Goal: Information Seeking & Learning: Learn about a topic

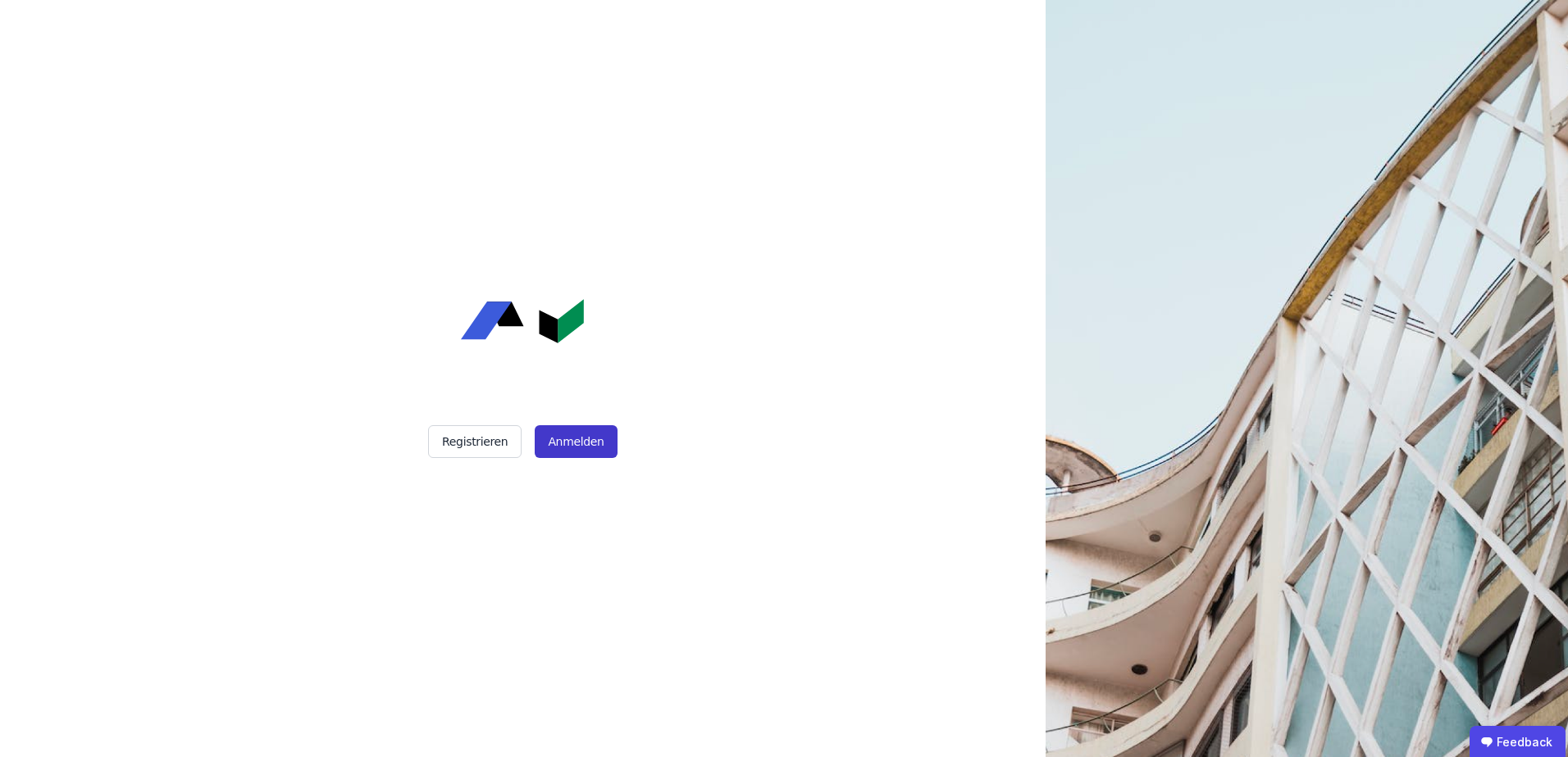
click at [565, 442] on button "Anmelden" at bounding box center [576, 441] width 82 height 32
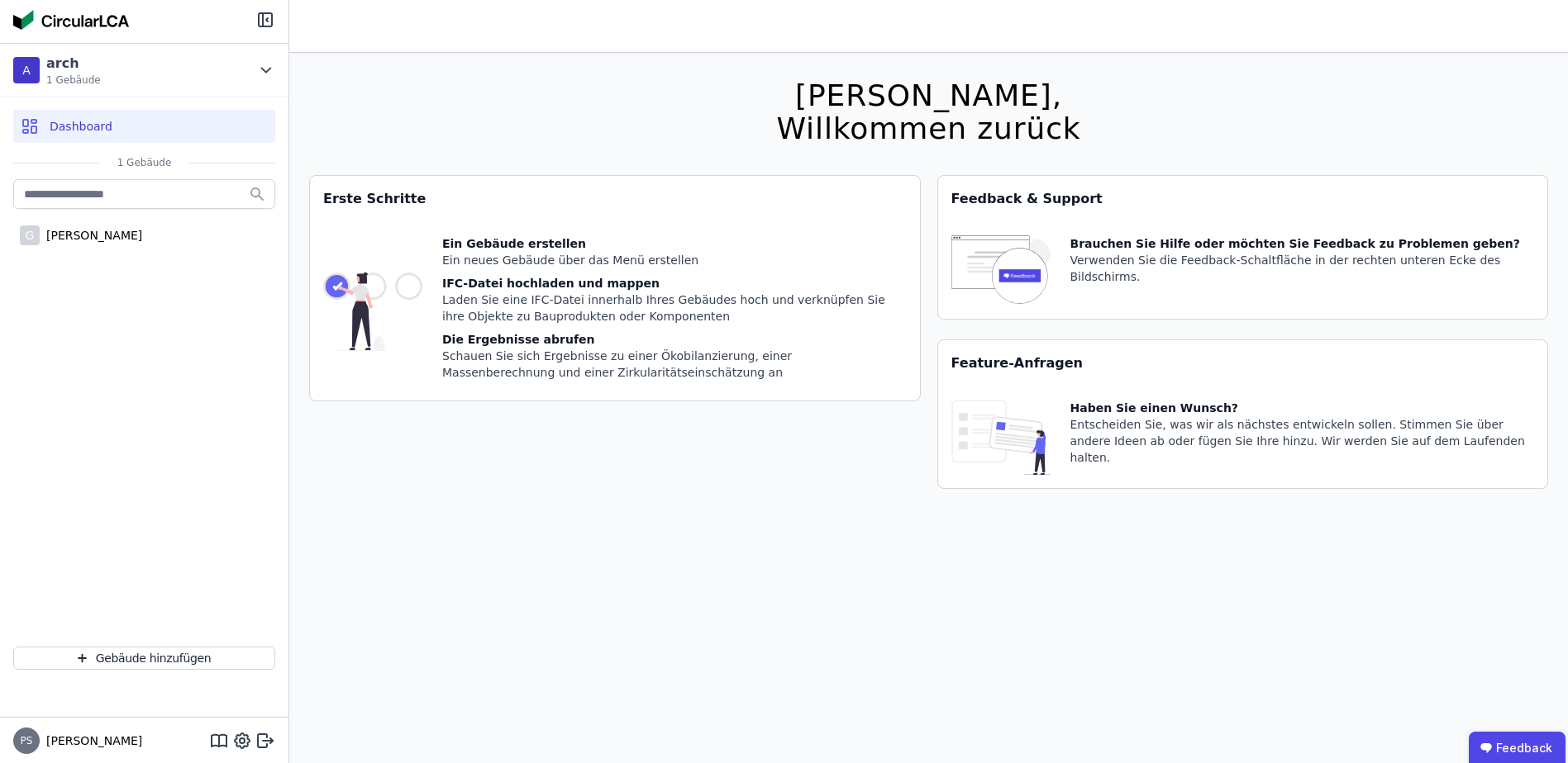
drag, startPoint x: 1555, startPoint y: 0, endPoint x: 896, endPoint y: 25, distance: 659.5
click at [896, 25] on header at bounding box center [928, 26] width 1278 height 53
click at [44, 80] on div "arch 1 Gebäude" at bounding box center [69, 69] width 61 height 33
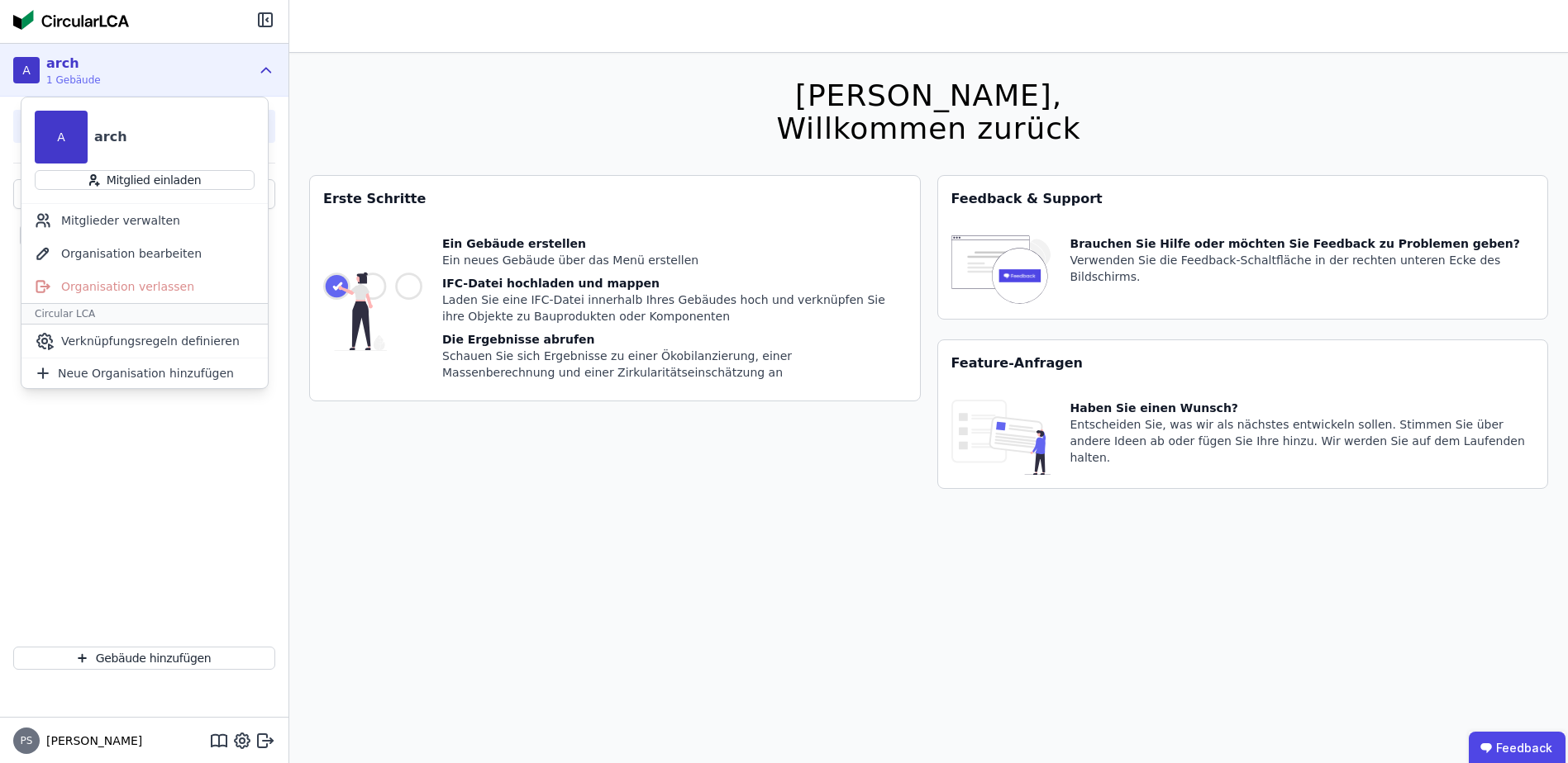
click at [109, 127] on div "arch" at bounding box center [111, 137] width 33 height 20
click at [269, 65] on icon at bounding box center [266, 70] width 18 height 20
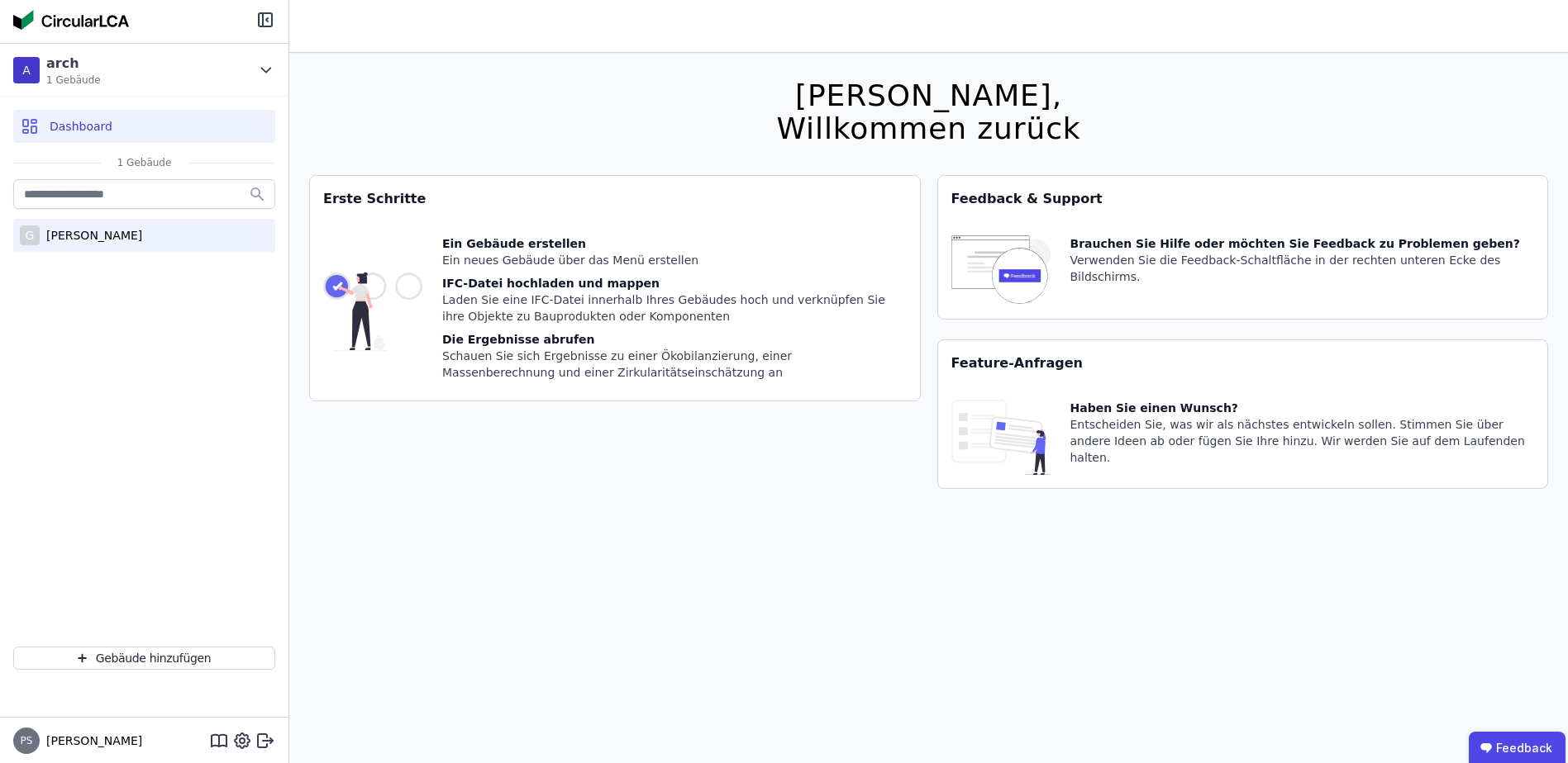
click at [114, 238] on div "[PERSON_NAME]" at bounding box center [90, 236] width 102 height 17
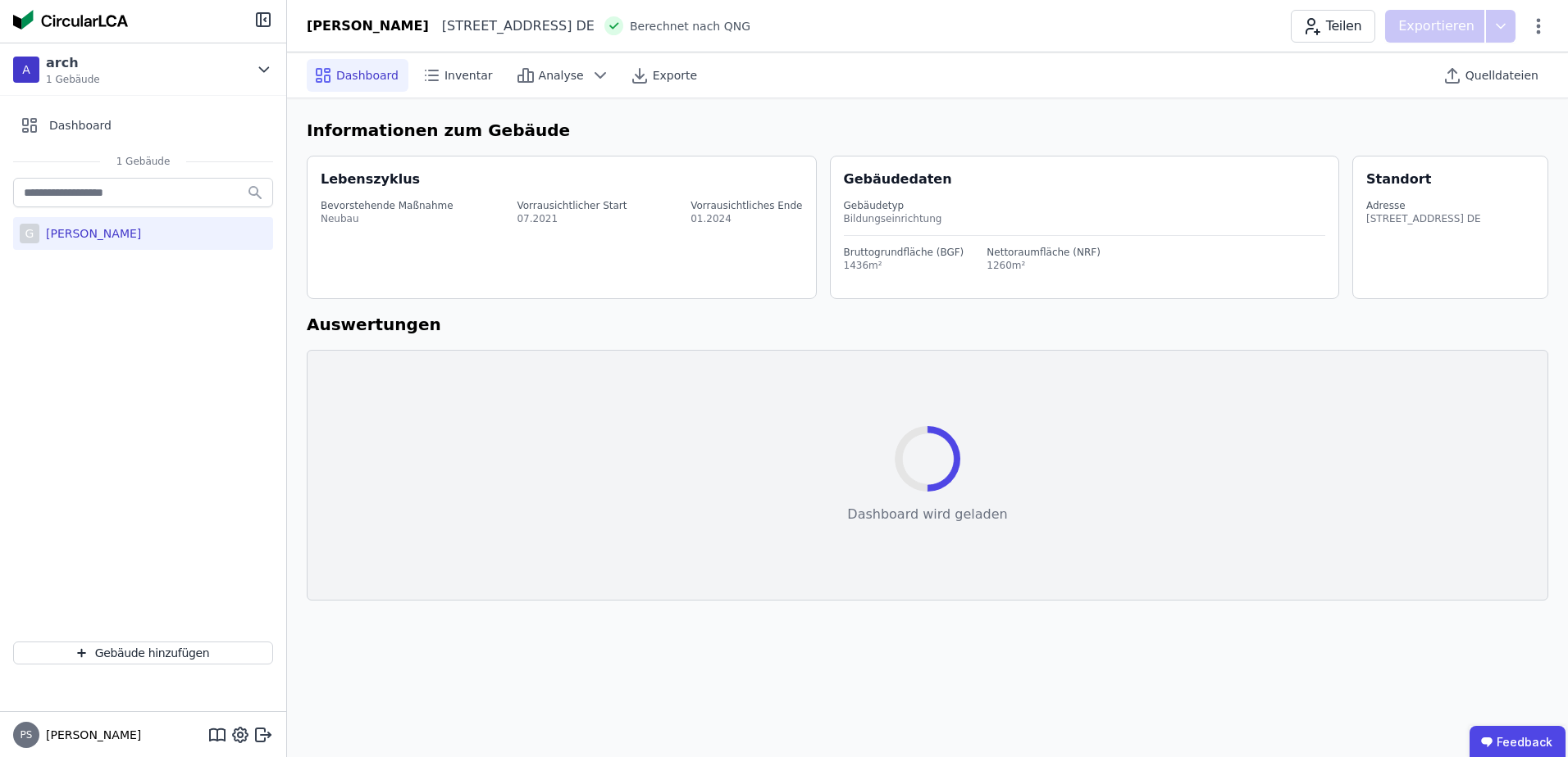
select select "*"
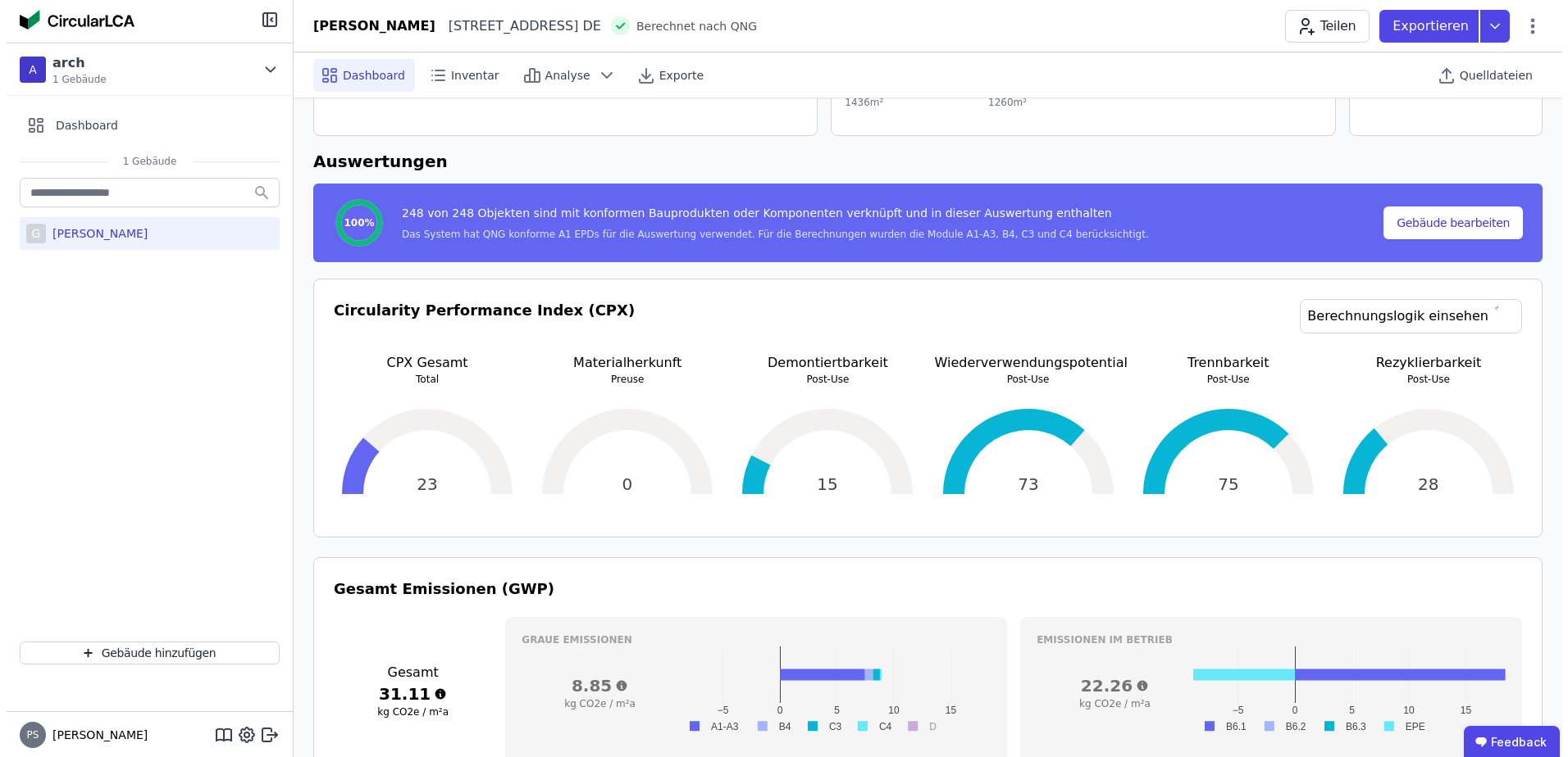
scroll to position [164, 0]
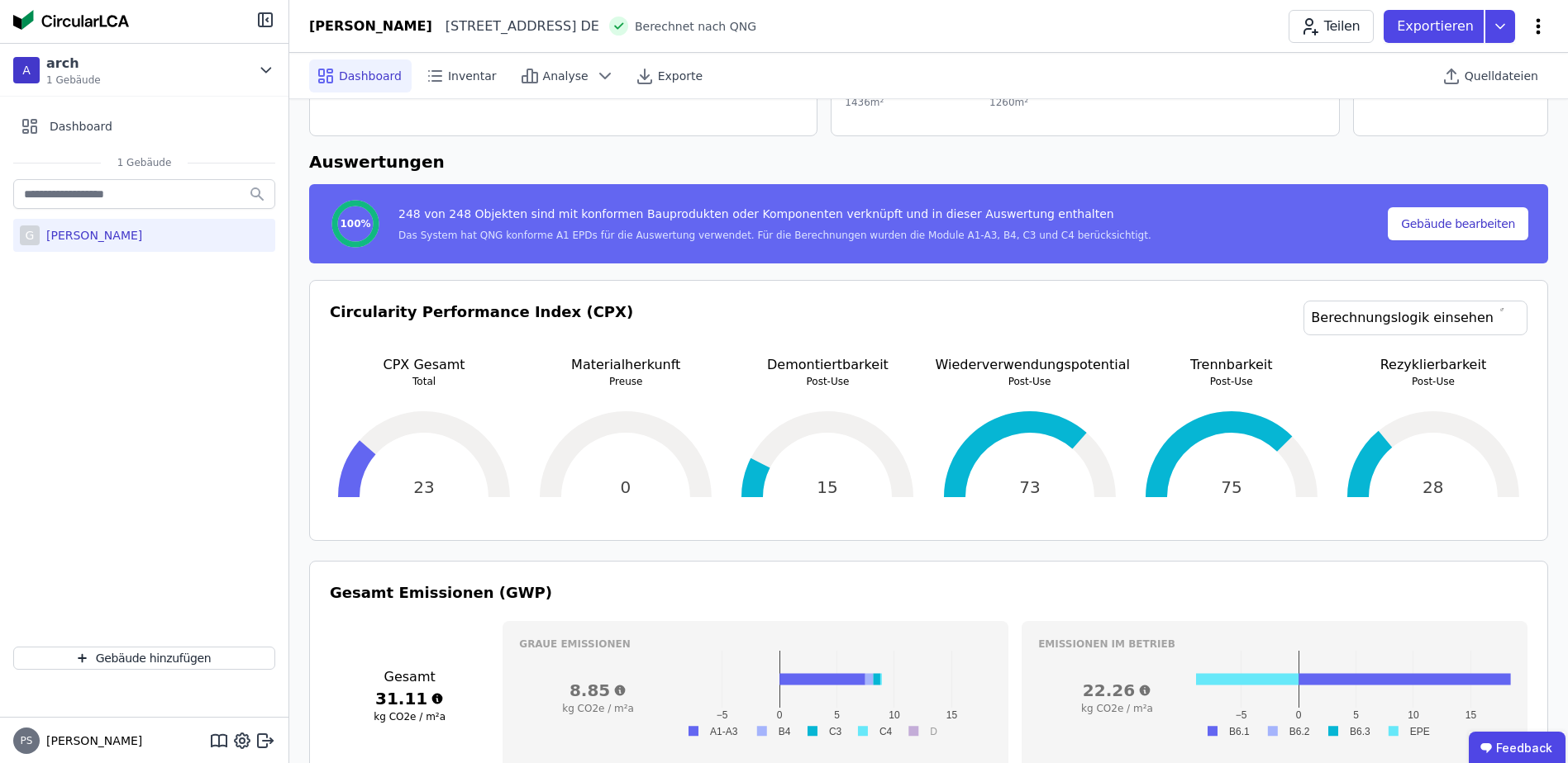
click at [1542, 33] on icon at bounding box center [1539, 27] width 20 height 20
click at [1480, 129] on span "Energie im Betrieb (B6)" at bounding box center [1468, 132] width 133 height 33
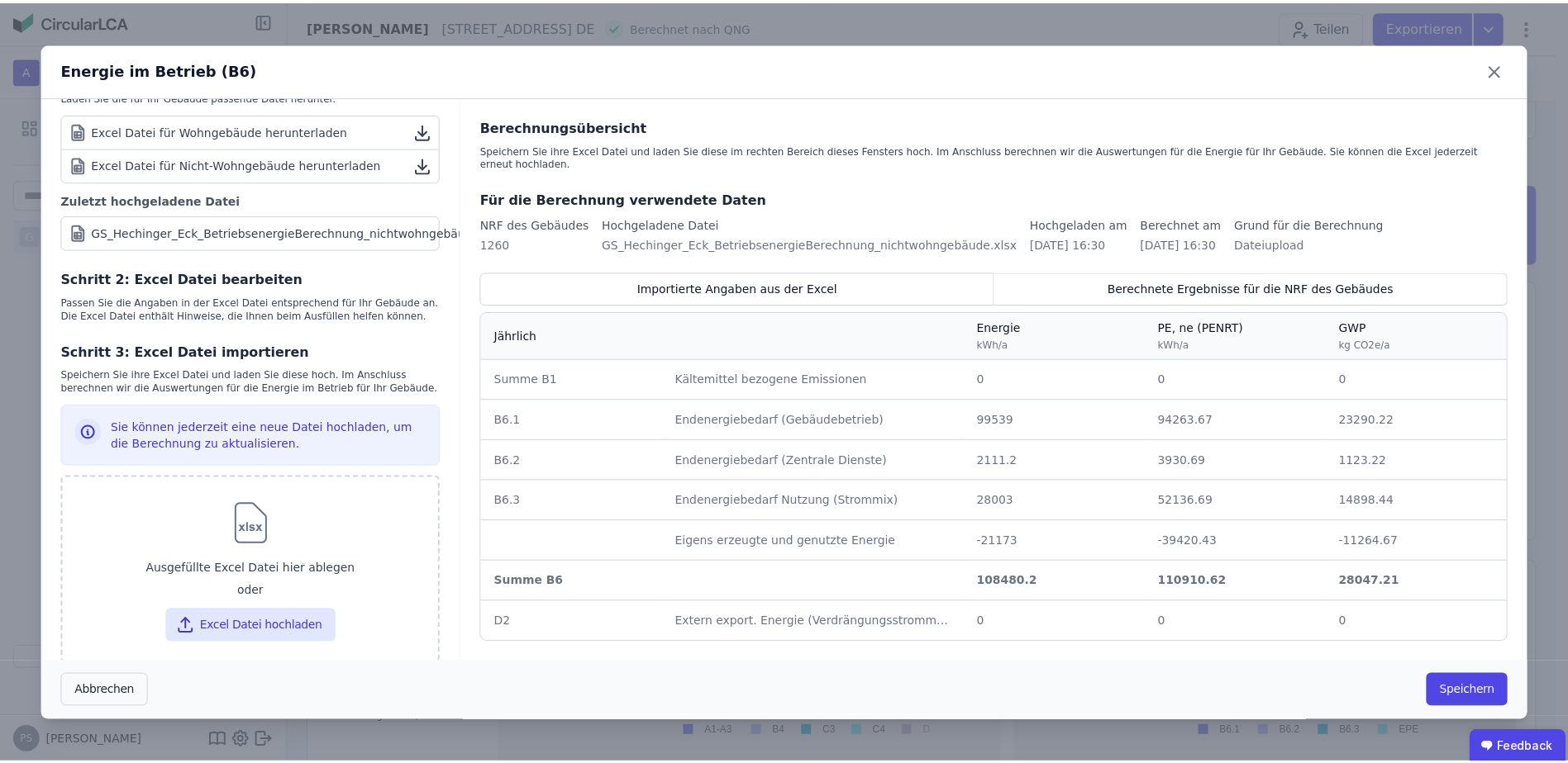
scroll to position [88, 0]
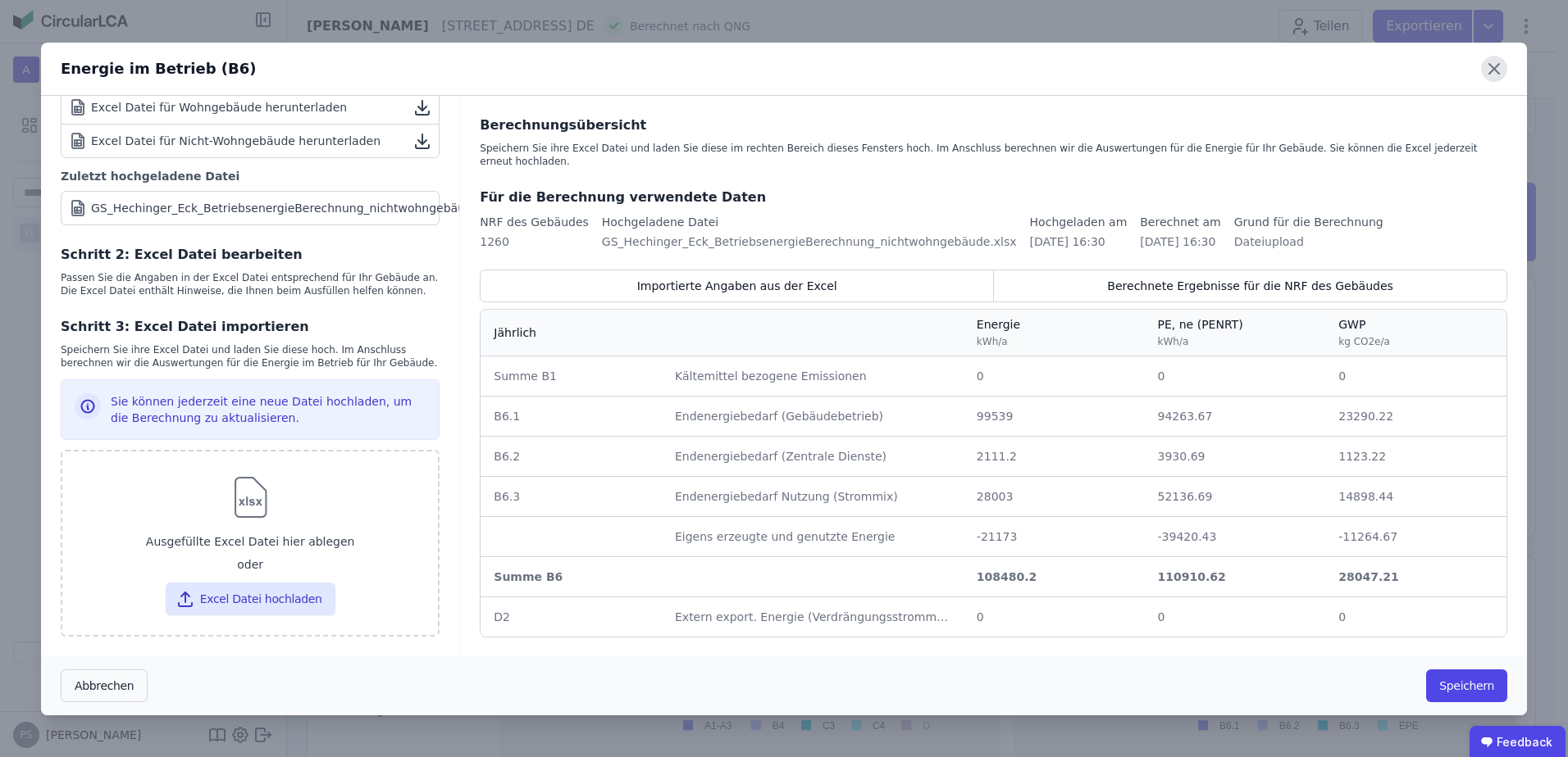
click at [1491, 71] on icon at bounding box center [1494, 69] width 27 height 27
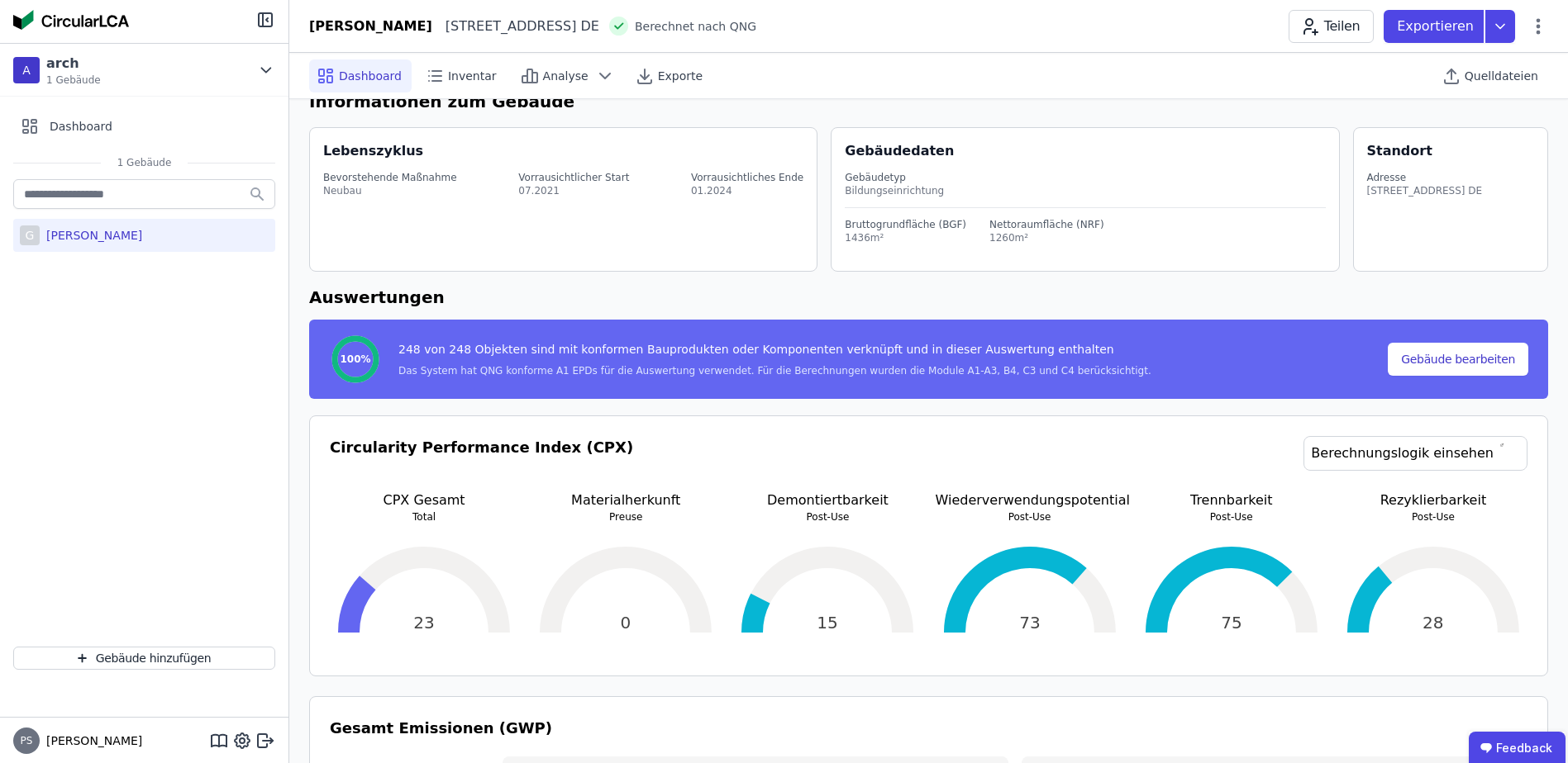
scroll to position [0, 0]
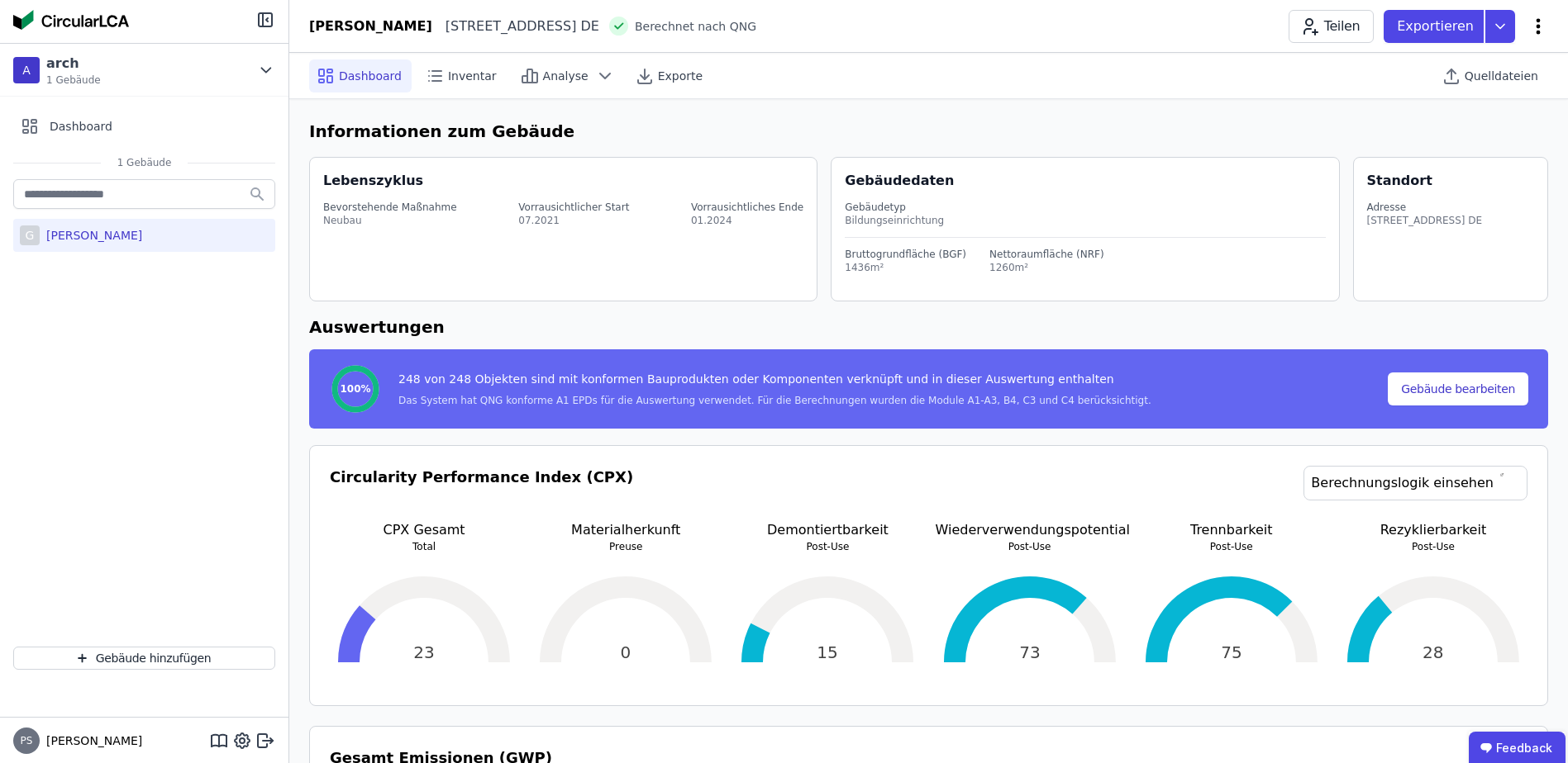
click at [1543, 25] on icon at bounding box center [1539, 27] width 20 height 20
click at [448, 79] on span "Inventar" at bounding box center [472, 76] width 49 height 17
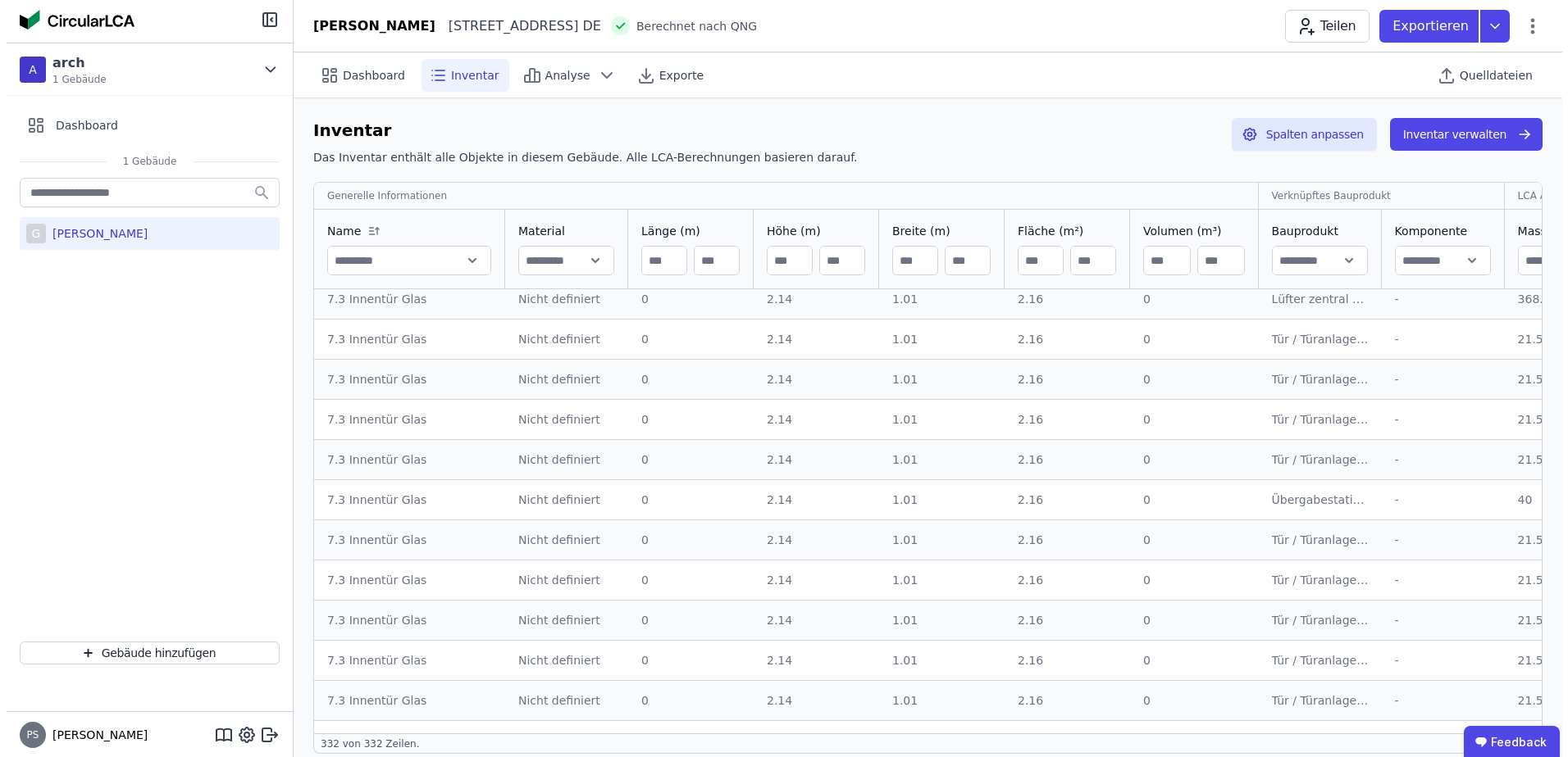
scroll to position [12428, 0]
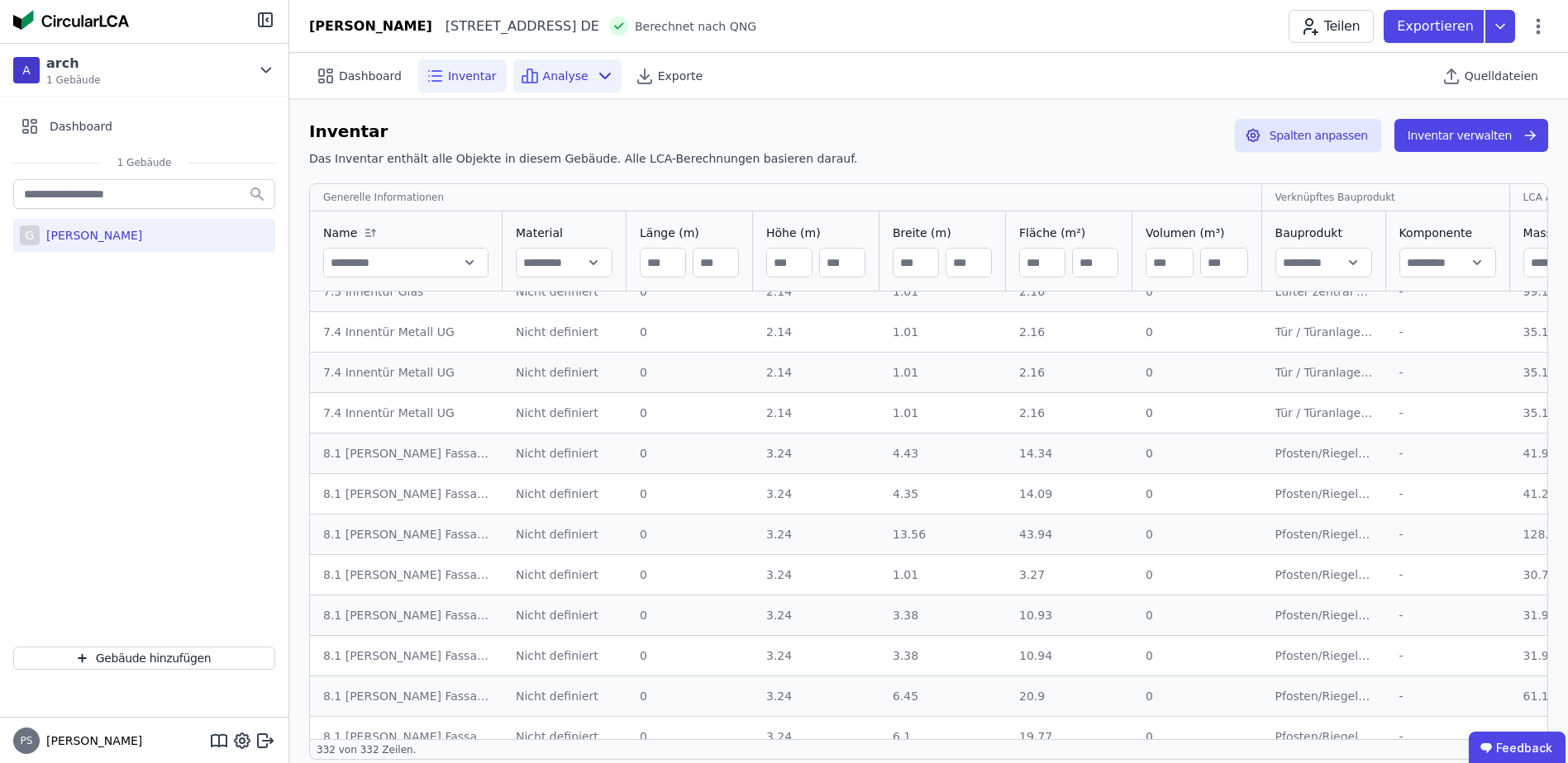
click at [559, 72] on span "Analyse" at bounding box center [566, 76] width 45 height 17
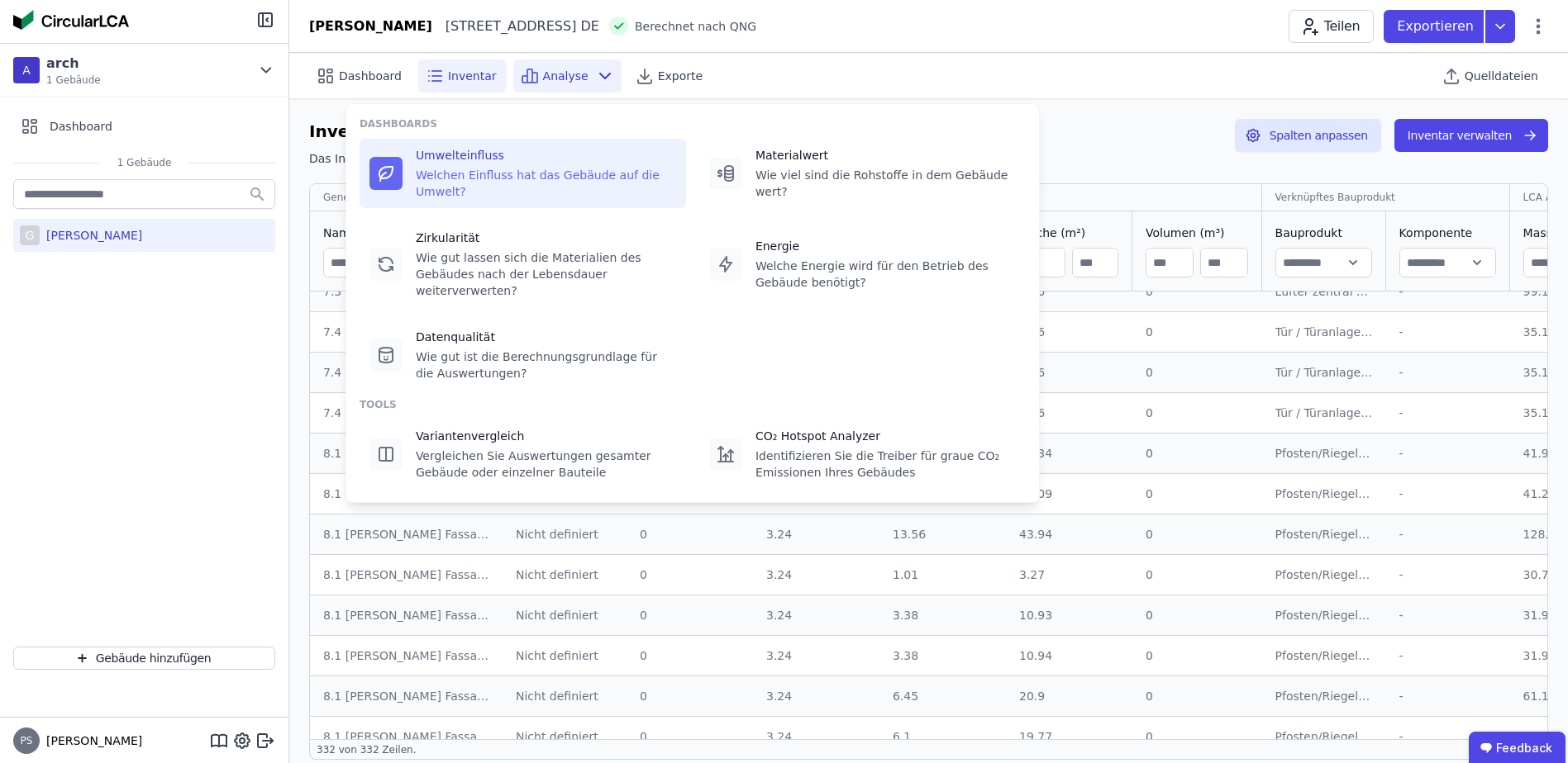
click at [498, 169] on div "Welchen Einfluss hat das Gebäude auf die Umwelt?" at bounding box center [546, 182] width 260 height 33
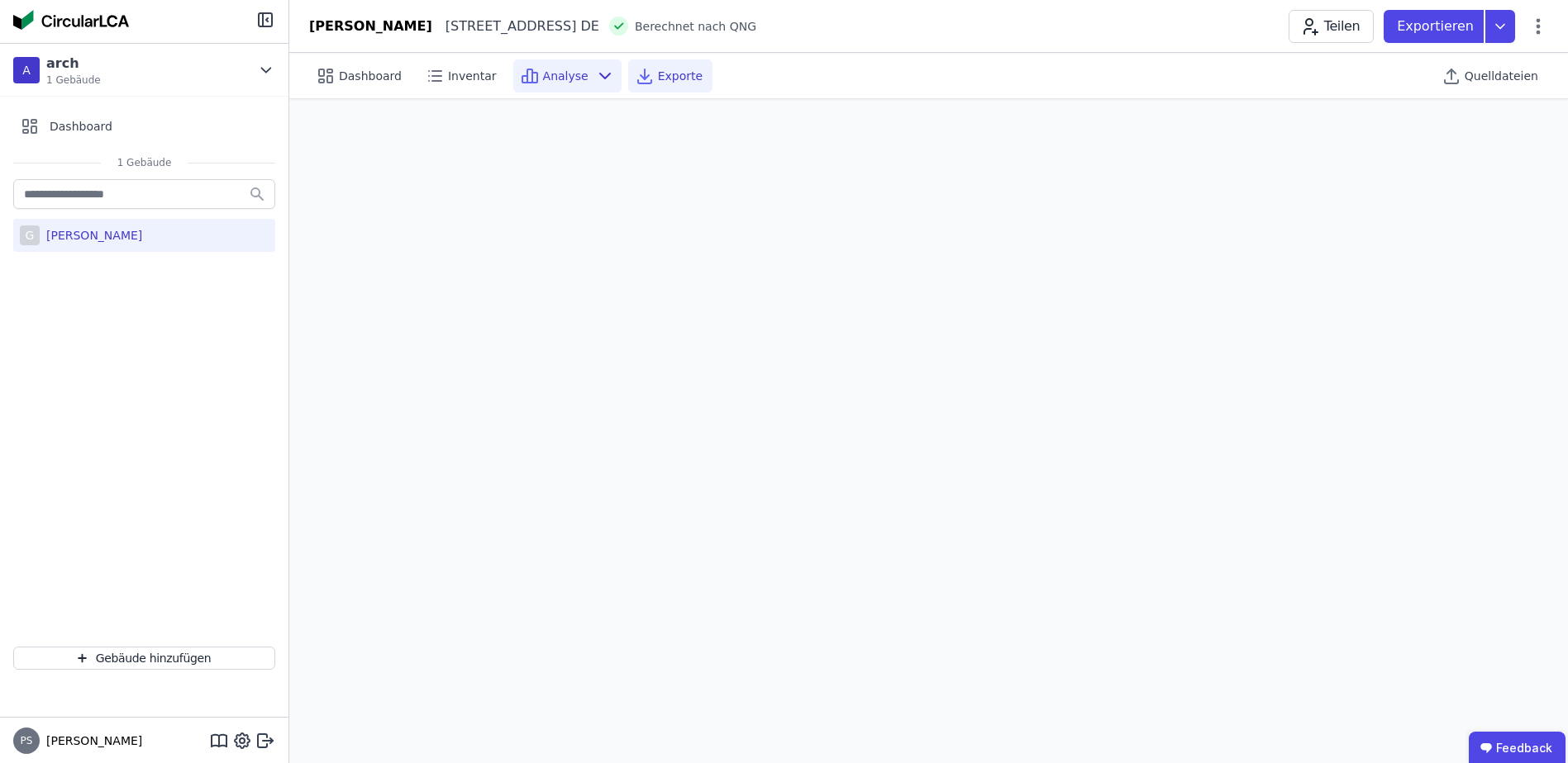
click at [669, 74] on span "Exporte" at bounding box center [680, 76] width 44 height 17
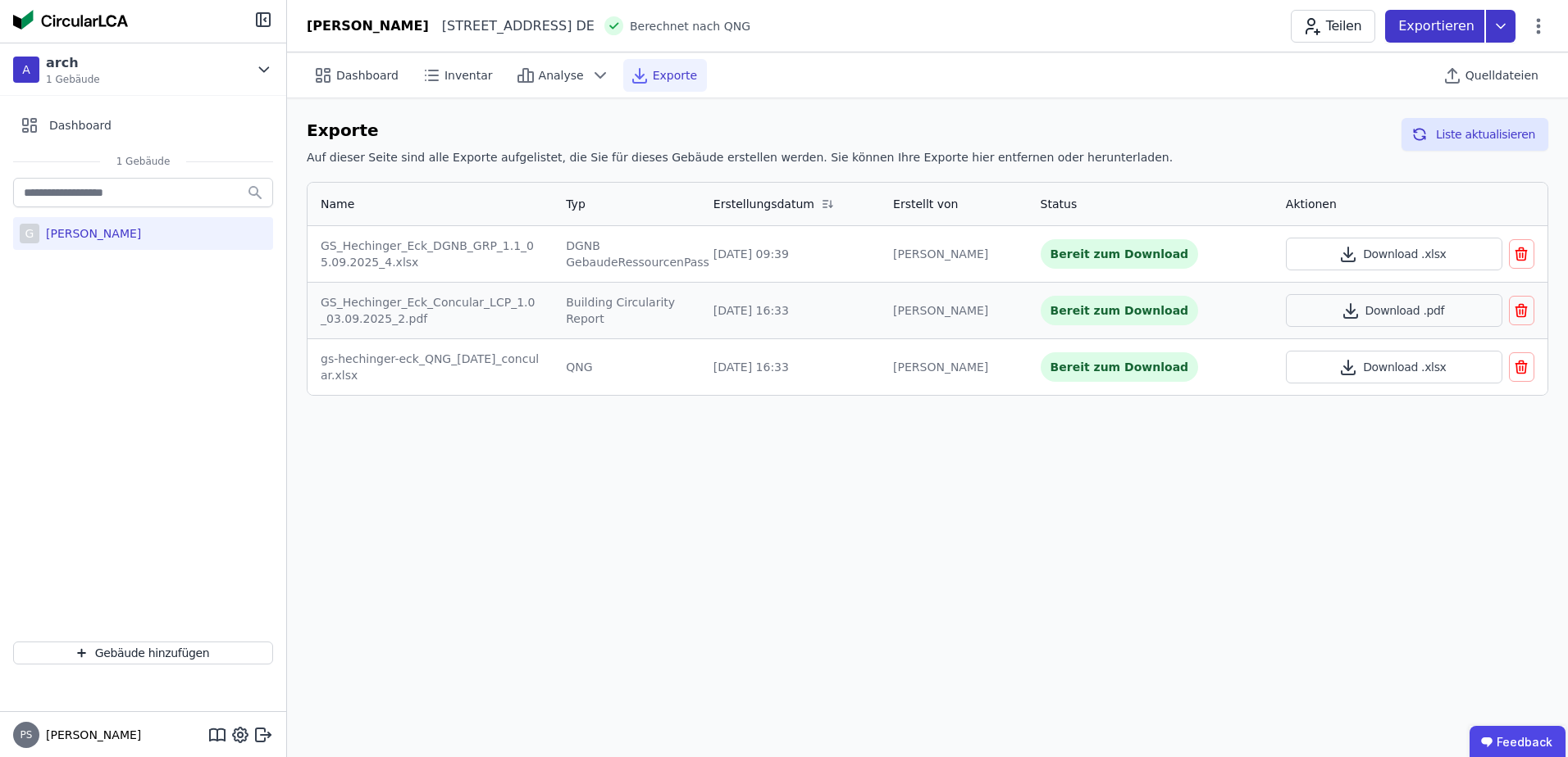
click at [1509, 28] on icon at bounding box center [1501, 26] width 30 height 32
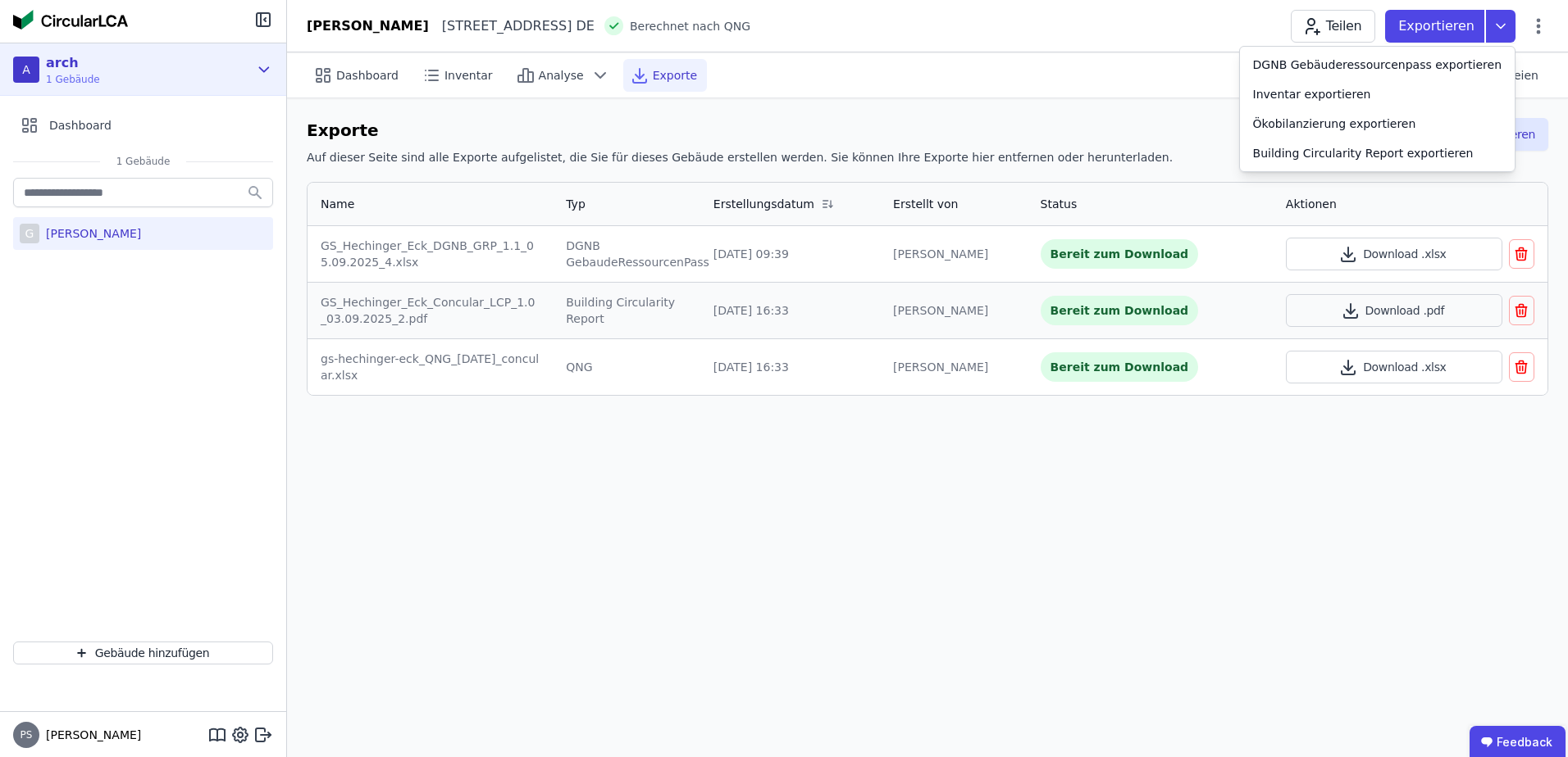
click at [266, 60] on icon at bounding box center [264, 70] width 18 height 20
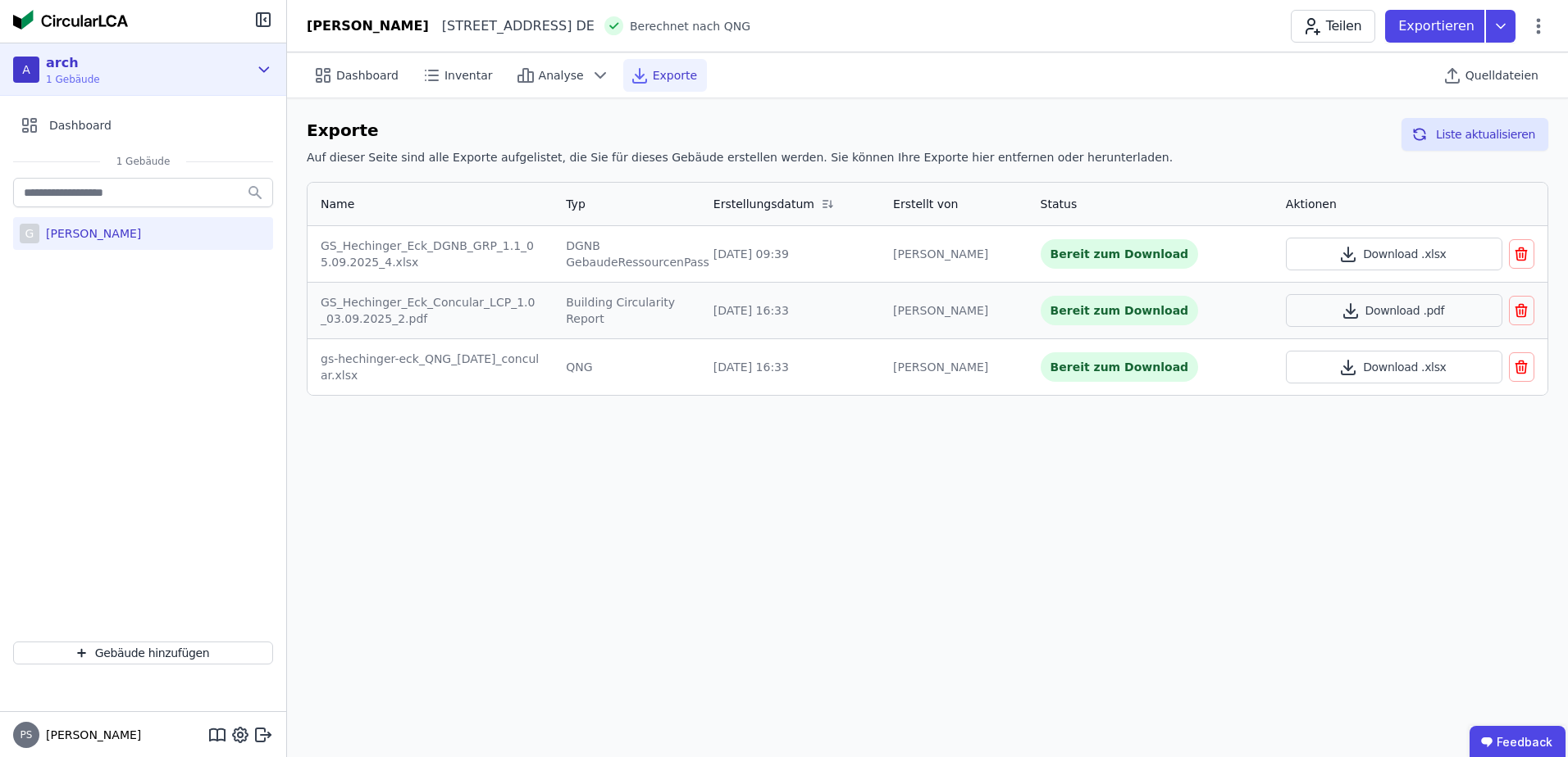
click at [266, 60] on icon at bounding box center [264, 70] width 18 height 20
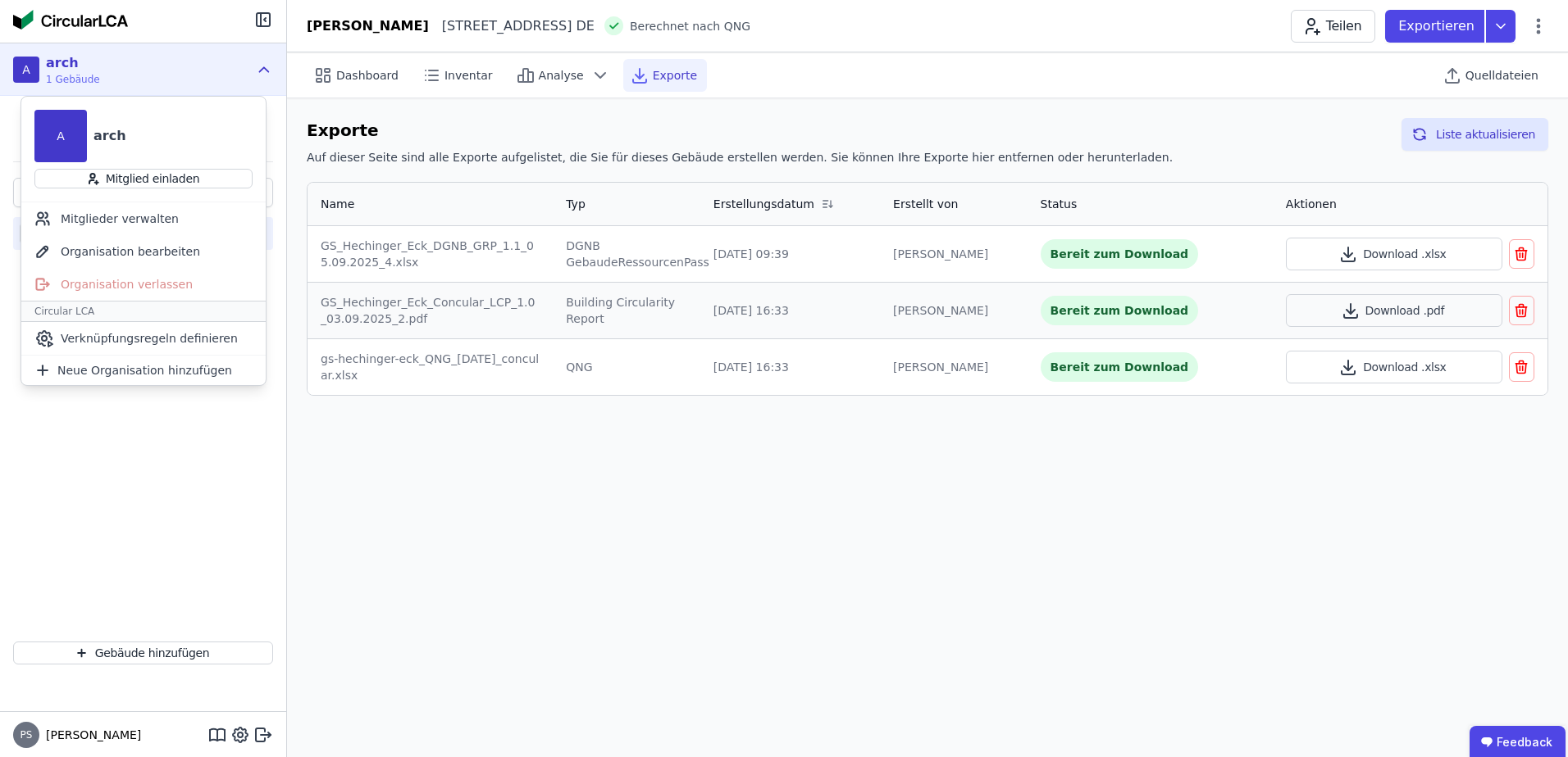
click at [266, 60] on icon at bounding box center [264, 70] width 18 height 20
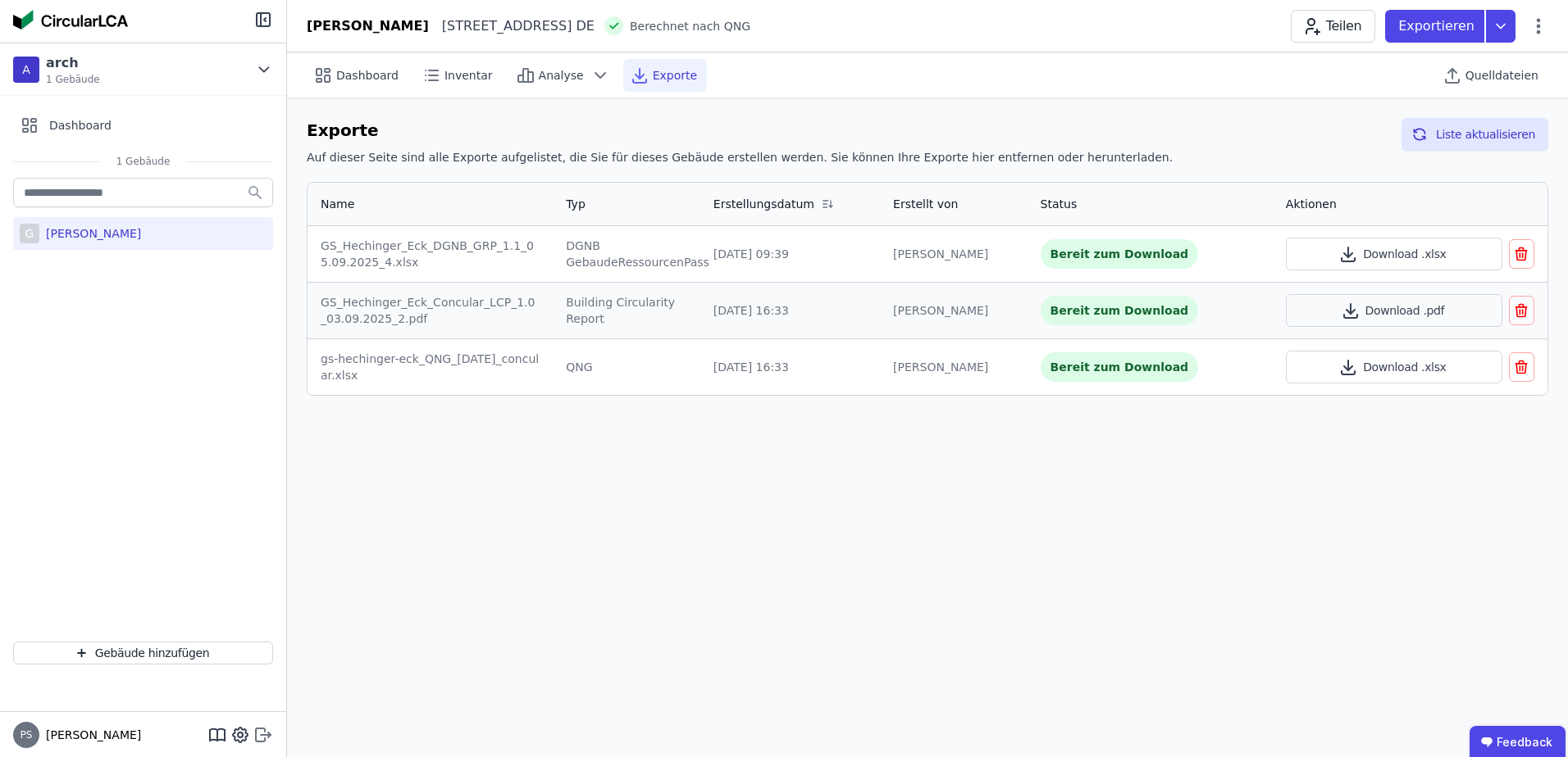
click at [266, 735] on icon at bounding box center [266, 734] width 10 height 2
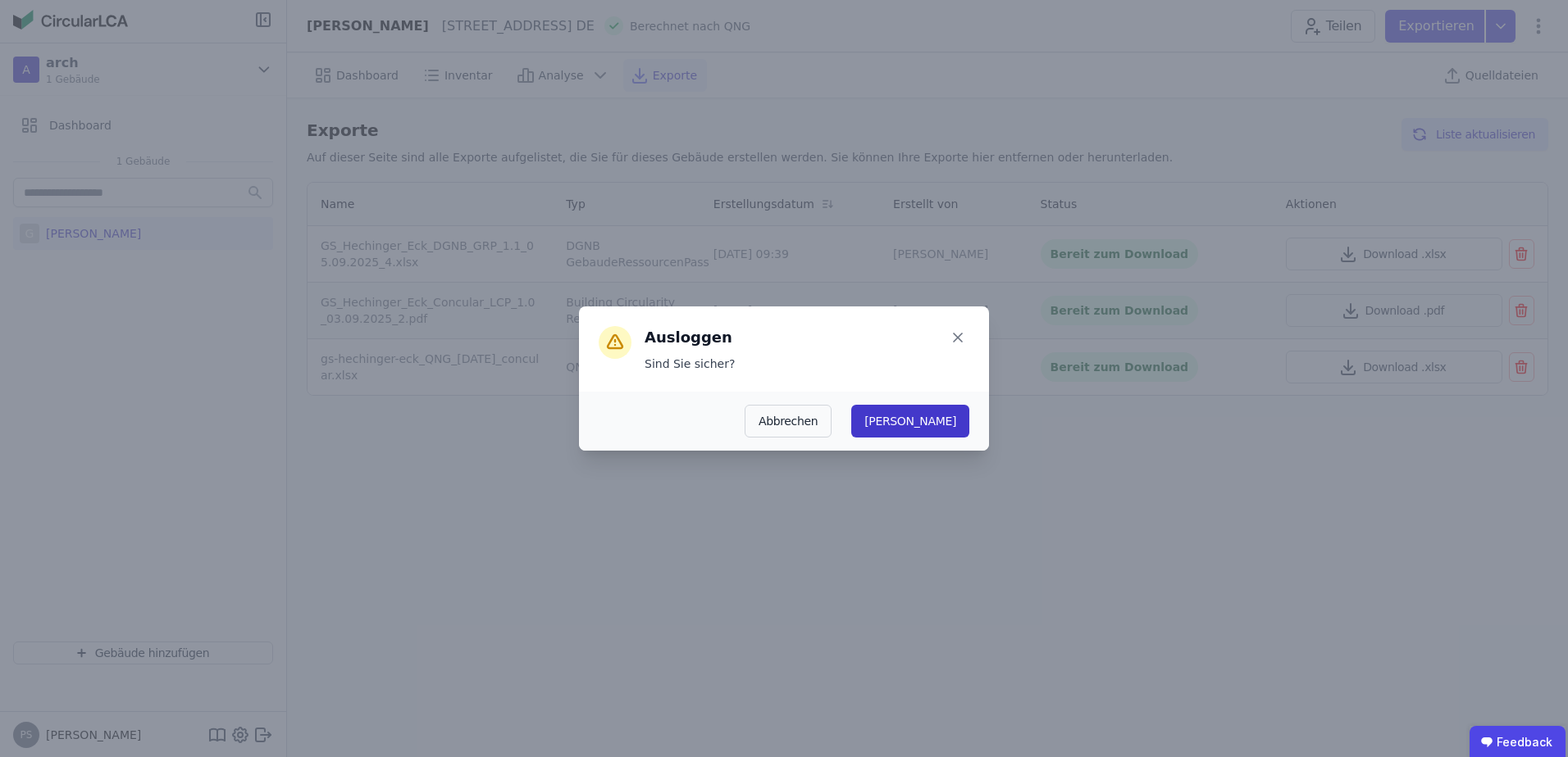
click at [960, 421] on button "[PERSON_NAME]" at bounding box center [910, 421] width 118 height 32
